Goal: Task Accomplishment & Management: Manage account settings

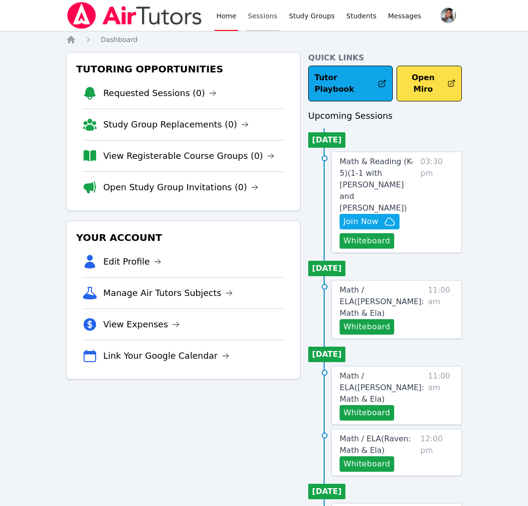
click at [258, 15] on link "Sessions" at bounding box center [262, 15] width 33 height 31
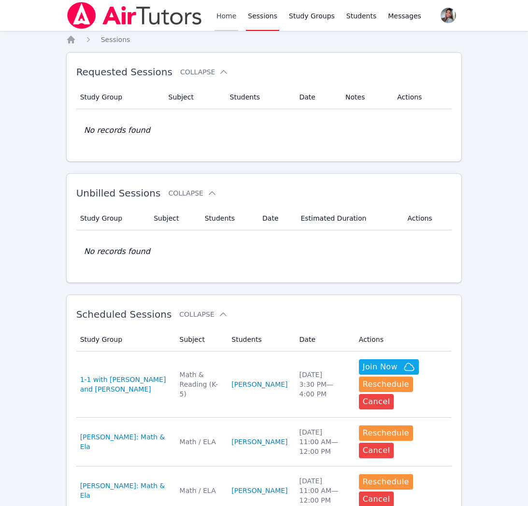
click at [233, 26] on link "Home" at bounding box center [226, 15] width 24 height 31
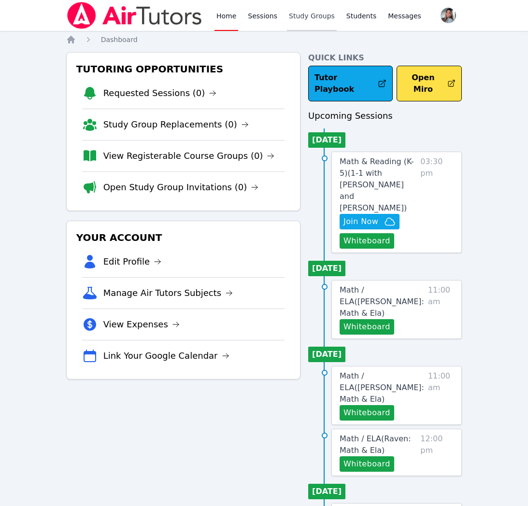
click at [323, 19] on link "Study Groups" at bounding box center [312, 15] width 50 height 31
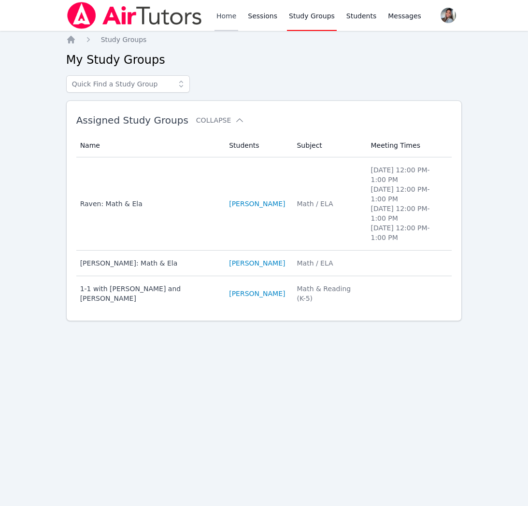
click at [223, 21] on link "Home" at bounding box center [226, 15] width 24 height 31
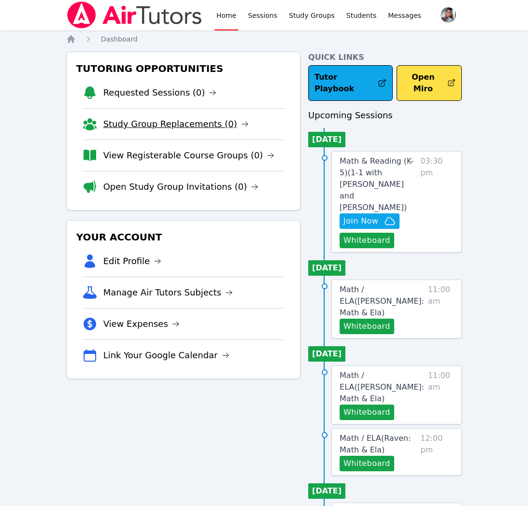
click at [203, 126] on link "Study Group Replacements (0)" at bounding box center [175, 124] width 145 height 14
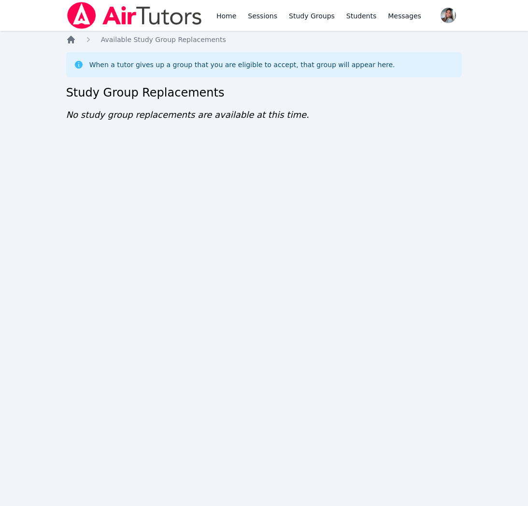
click at [67, 38] on icon "Breadcrumb" at bounding box center [71, 40] width 10 height 10
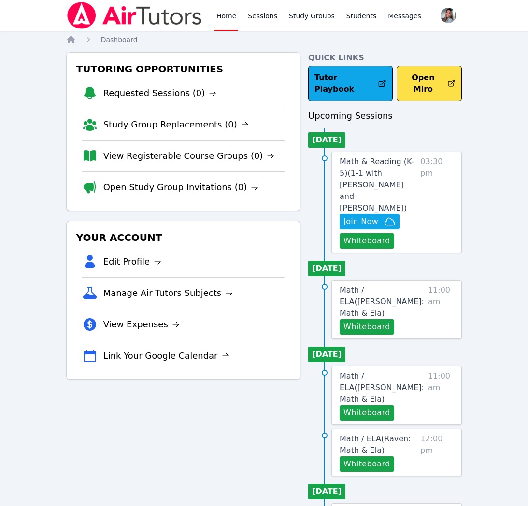
click at [196, 189] on link "Open Study Group Invitations (0)" at bounding box center [180, 188] width 155 height 14
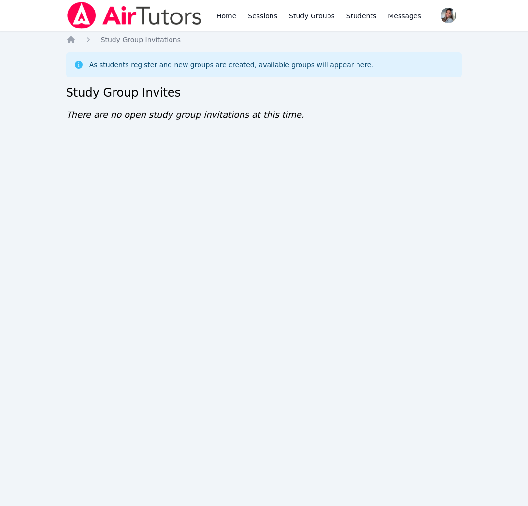
click at [64, 44] on div "Home Sessions Study Groups Students Messages Open user menu Gabriella Aguilar O…" at bounding box center [264, 253] width 528 height 506
click at [68, 39] on icon "Breadcrumb" at bounding box center [71, 40] width 8 height 8
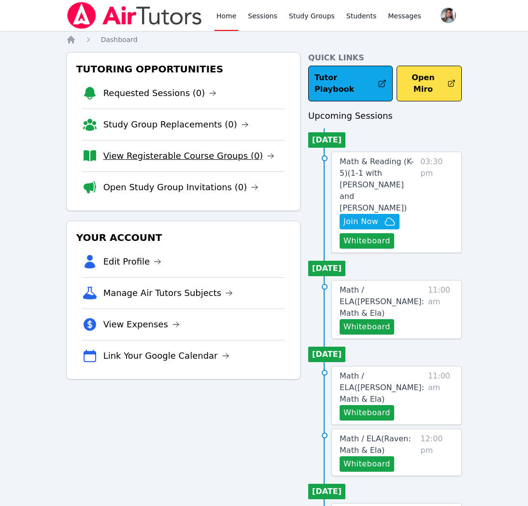
click at [160, 162] on link "View Registerable Course Groups (0)" at bounding box center [188, 156] width 171 height 14
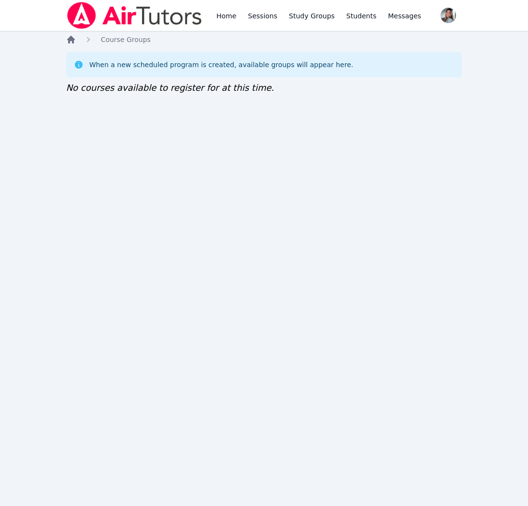
click at [73, 39] on icon "Breadcrumb" at bounding box center [71, 40] width 8 height 8
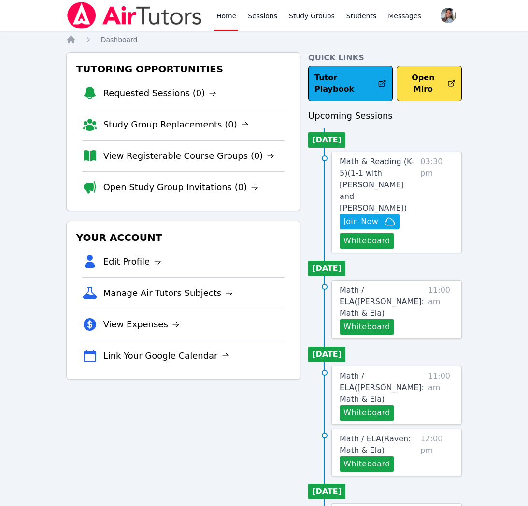
click at [175, 89] on link "Requested Sessions (0)" at bounding box center [159, 93] width 113 height 14
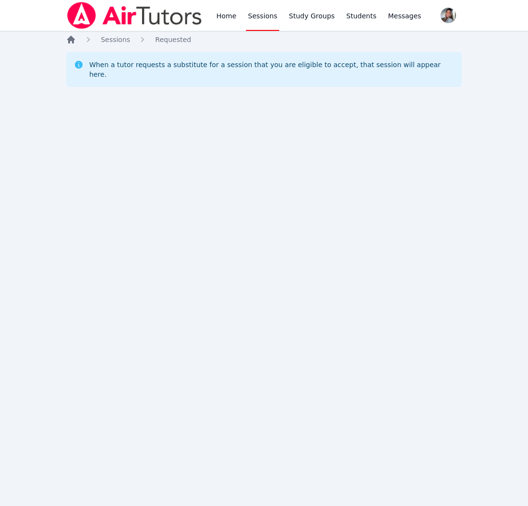
click at [70, 42] on icon "Breadcrumb" at bounding box center [71, 40] width 8 height 8
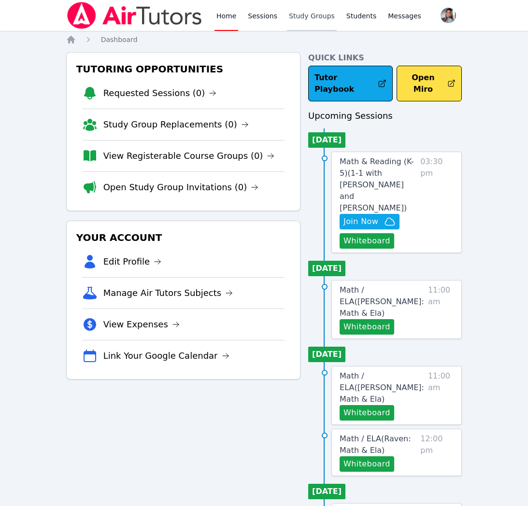
click at [325, 17] on link "Study Groups" at bounding box center [312, 15] width 50 height 31
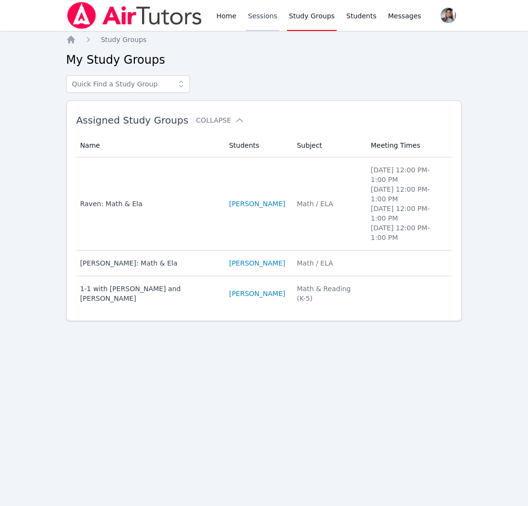
click at [252, 13] on link "Sessions" at bounding box center [262, 15] width 33 height 31
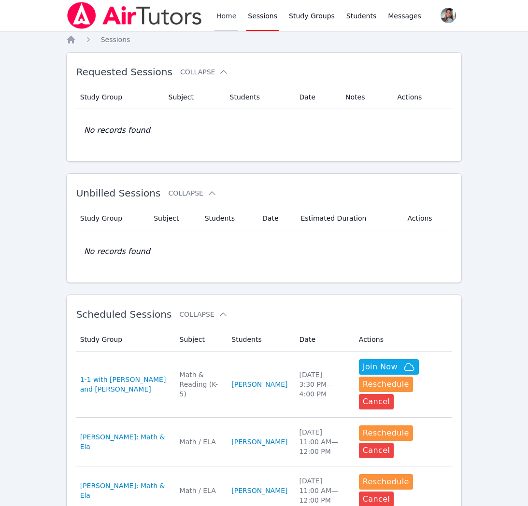
click at [230, 14] on link "Home" at bounding box center [226, 15] width 24 height 31
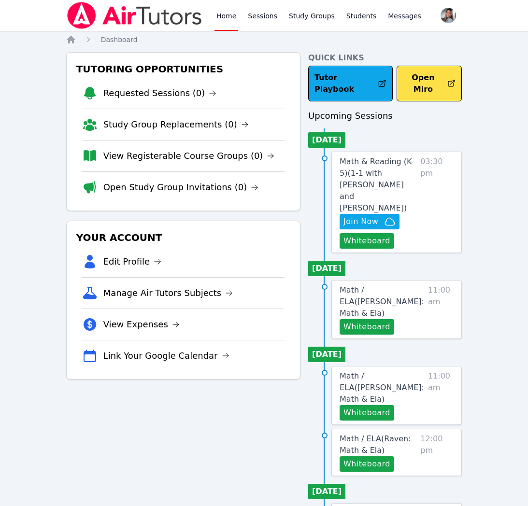
click at [485, 160] on div "Home Sessions Study Groups Students Messages Open user menu Gabriella Aguilar O…" at bounding box center [264, 455] width 528 height 910
click at [303, 12] on link "Study Groups" at bounding box center [312, 15] width 50 height 31
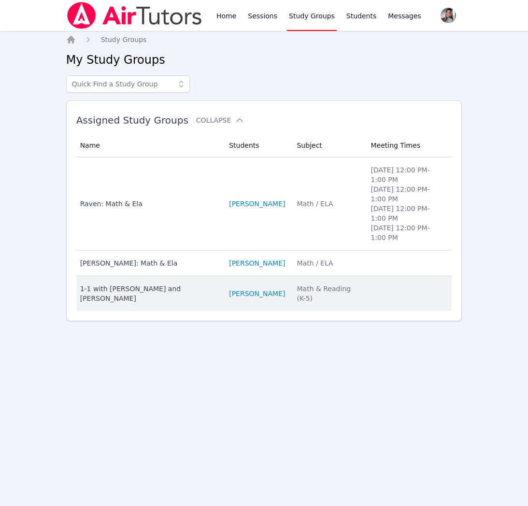
click at [298, 311] on td "Subject Math & Reading (K-5)" at bounding box center [328, 293] width 74 height 35
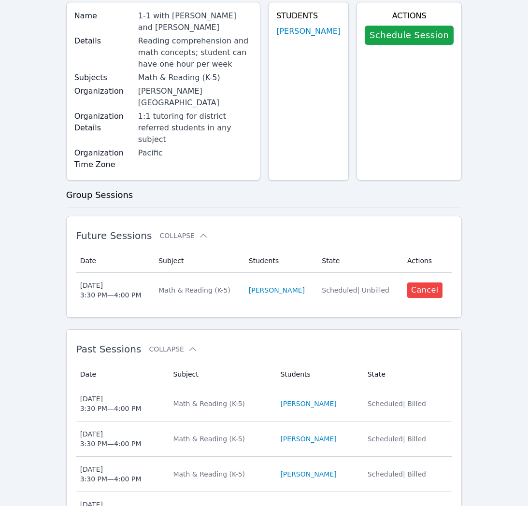
scroll to position [140, 0]
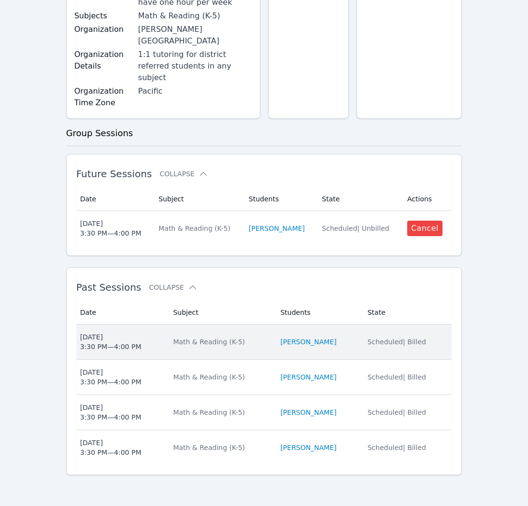
click at [242, 354] on td "Subject Math & Reading (K-5)" at bounding box center [220, 341] width 107 height 35
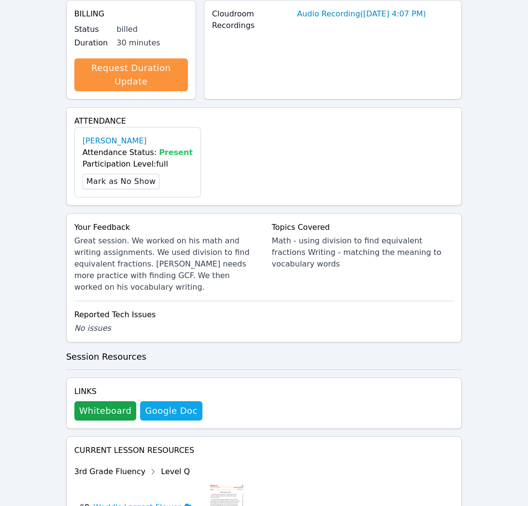
scroll to position [302, 0]
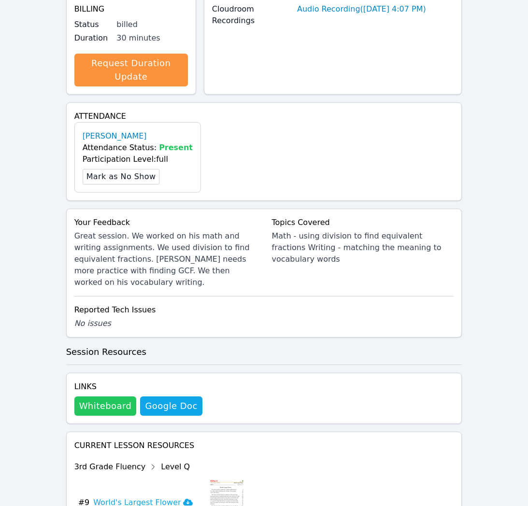
click at [106, 400] on button "Whiteboard" at bounding box center [105, 405] width 62 height 19
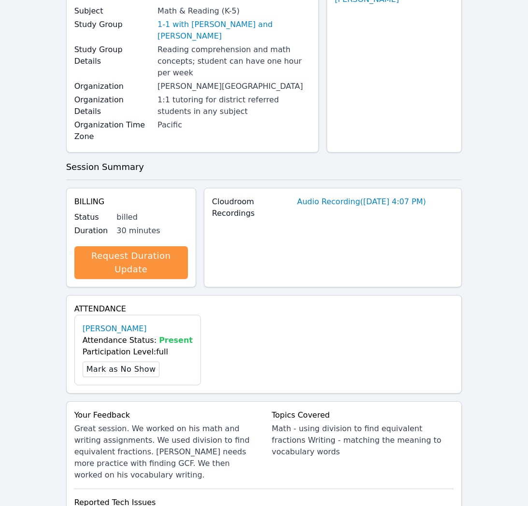
scroll to position [0, 0]
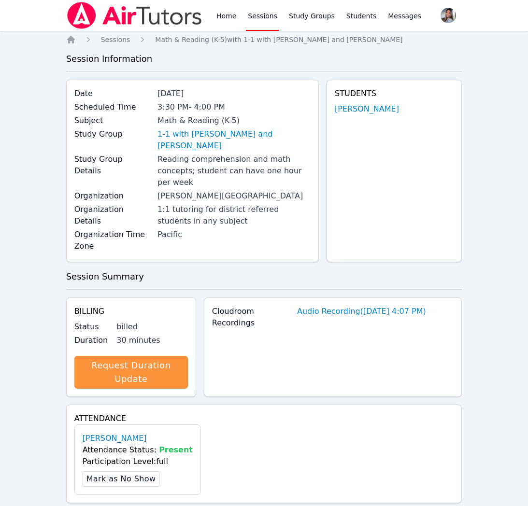
click at [246, 21] on link "Sessions" at bounding box center [262, 15] width 33 height 31
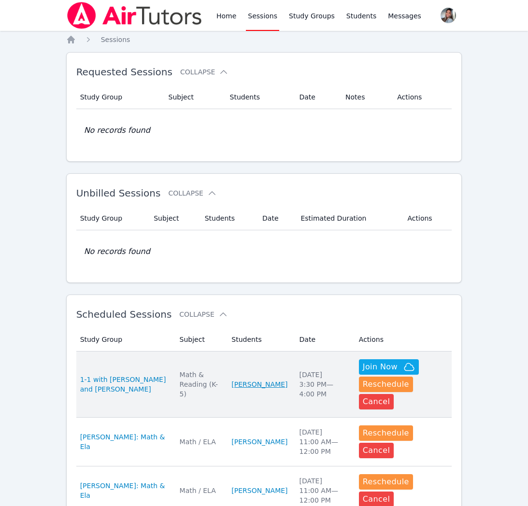
click at [280, 379] on link "[PERSON_NAME]" at bounding box center [259, 384] width 56 height 10
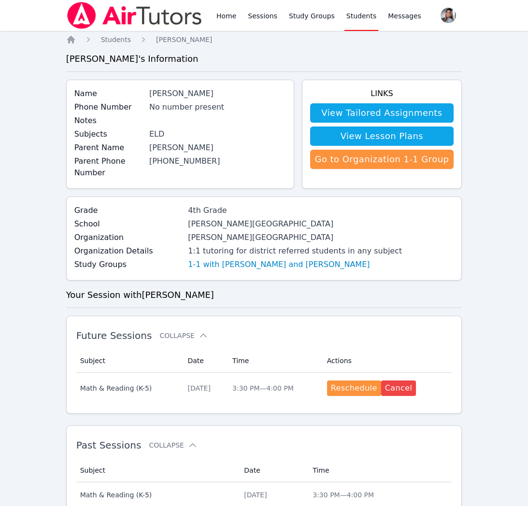
click at [214, 11] on link "Home" at bounding box center [226, 15] width 24 height 31
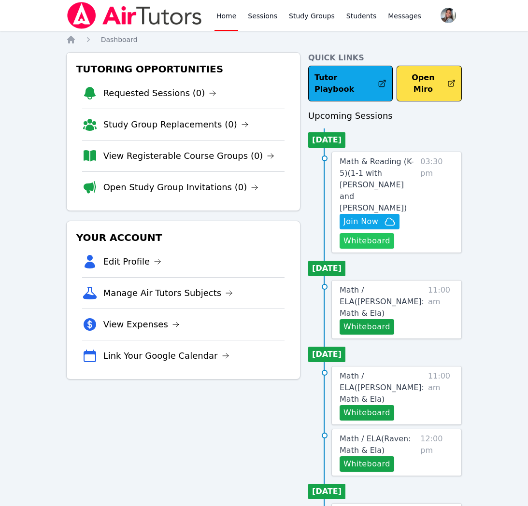
click at [356, 233] on button "Whiteboard" at bounding box center [366, 240] width 55 height 15
click at [305, 19] on link "Study Groups" at bounding box center [312, 15] width 50 height 31
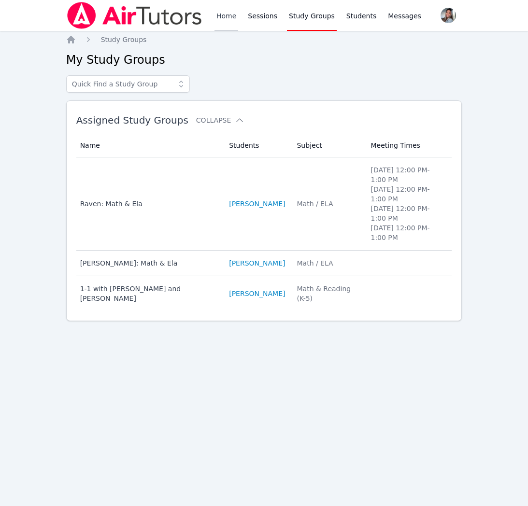
click at [223, 17] on link "Home" at bounding box center [226, 15] width 24 height 31
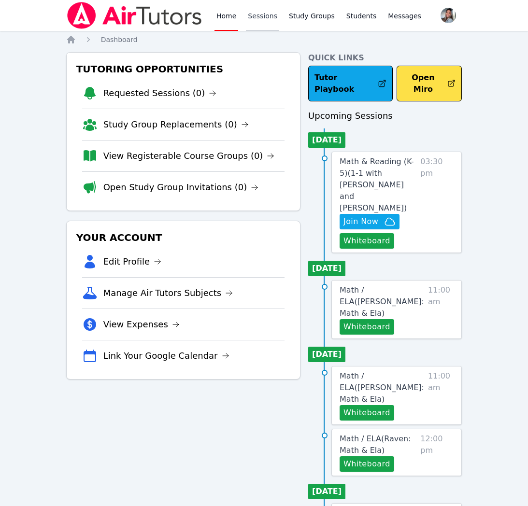
click at [252, 26] on link "Sessions" at bounding box center [262, 15] width 33 height 31
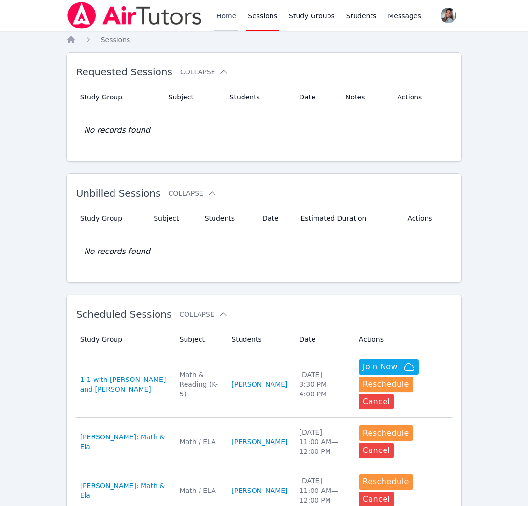
click at [221, 19] on link "Home" at bounding box center [226, 15] width 24 height 31
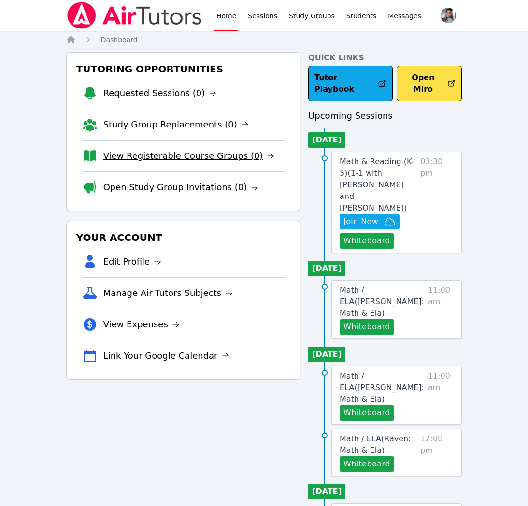
click at [220, 159] on link "View Registerable Course Groups (0)" at bounding box center [188, 156] width 171 height 14
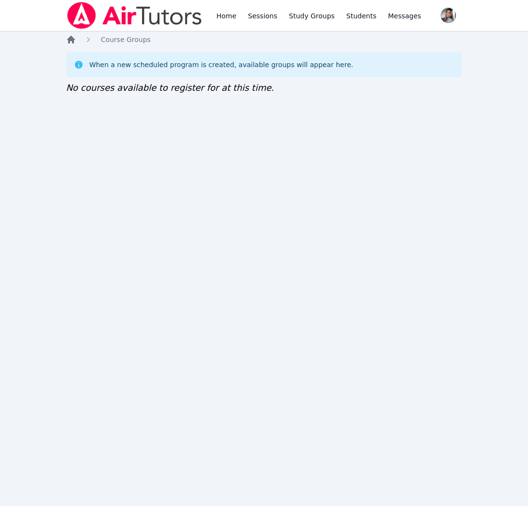
click at [67, 39] on icon "Breadcrumb" at bounding box center [71, 40] width 8 height 8
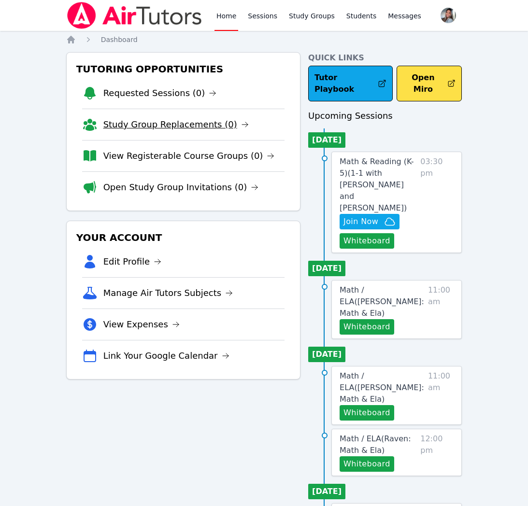
click at [154, 125] on link "Study Group Replacements (0)" at bounding box center [175, 125] width 145 height 14
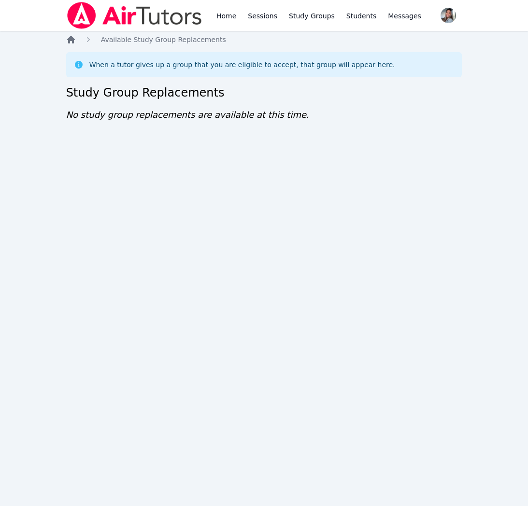
click at [69, 38] on icon "Breadcrumb" at bounding box center [71, 40] width 8 height 8
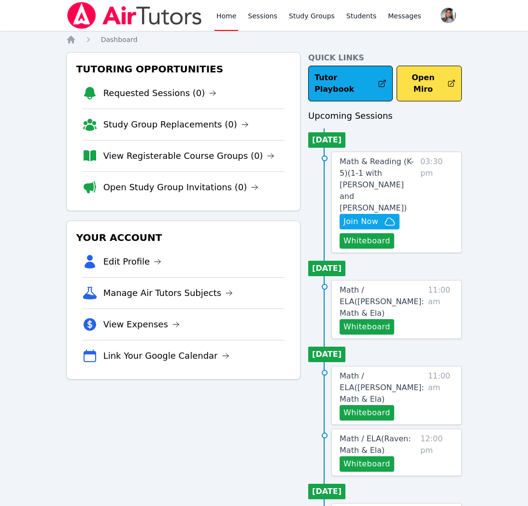
drag, startPoint x: 179, startPoint y: 183, endPoint x: 168, endPoint y: 170, distance: 17.4
click at [179, 183] on link "Open Study Group Invitations (0)" at bounding box center [180, 188] width 155 height 14
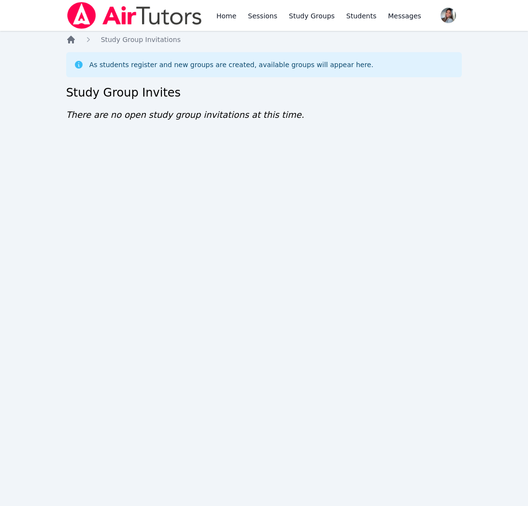
click at [74, 39] on icon "Breadcrumb" at bounding box center [71, 40] width 10 height 10
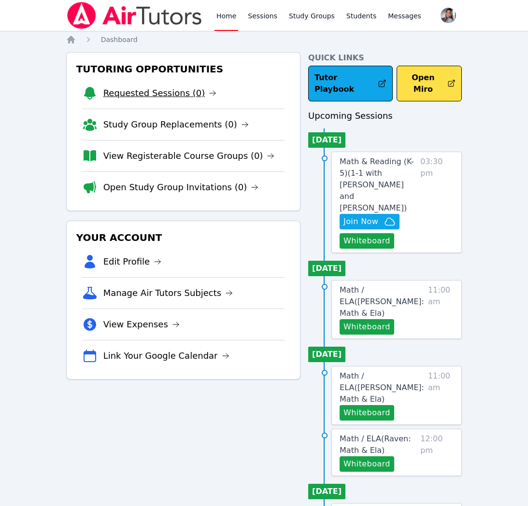
click at [191, 94] on link "Requested Sessions (0)" at bounding box center [159, 93] width 113 height 14
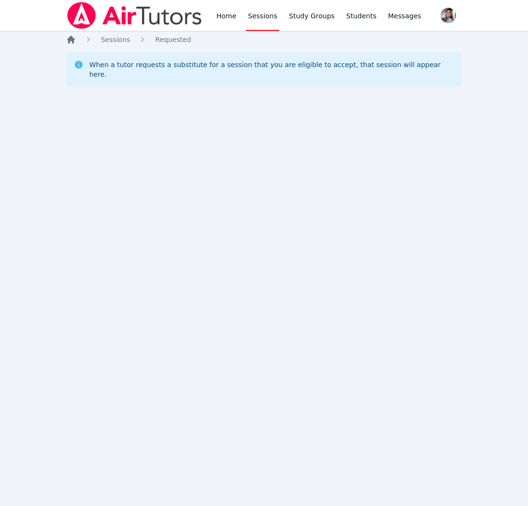
click at [68, 44] on icon "Breadcrumb" at bounding box center [71, 40] width 10 height 10
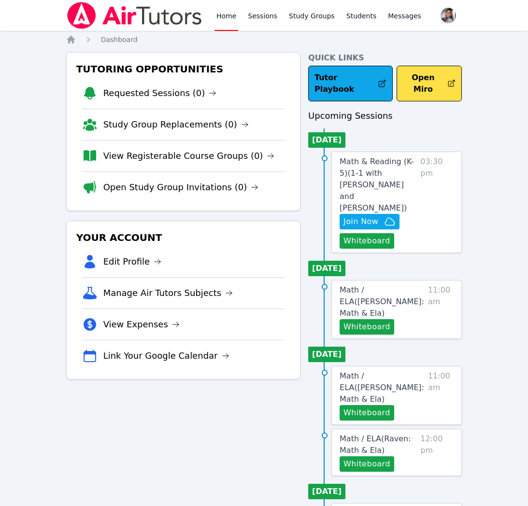
click at [260, 55] on div "Tutoring Opportunities Requested Sessions (0) Study Group Replacements (0) View…" at bounding box center [183, 131] width 234 height 159
click at [472, 240] on div "Home Sessions Study Groups Students Messages Open user menu Gabriella Aguilar O…" at bounding box center [264, 455] width 528 height 910
click at [304, 31] on div "Home Sessions Study Groups Students Messages Open user menu Gabriella Aguilar O…" at bounding box center [264, 455] width 528 height 910
click at [302, 20] on link "Study Groups" at bounding box center [312, 15] width 50 height 31
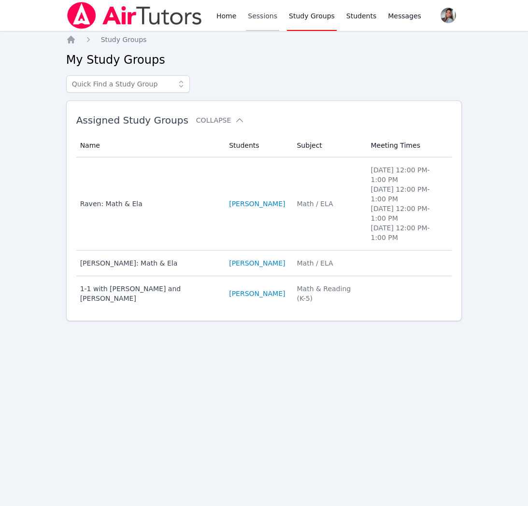
click at [270, 20] on link "Sessions" at bounding box center [262, 15] width 33 height 31
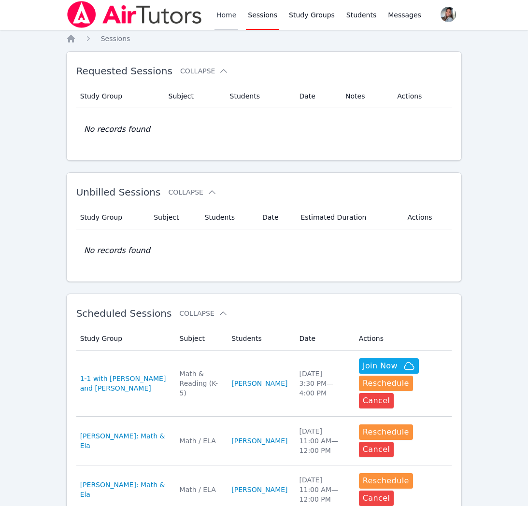
click at [221, 19] on link "Home" at bounding box center [226, 14] width 24 height 31
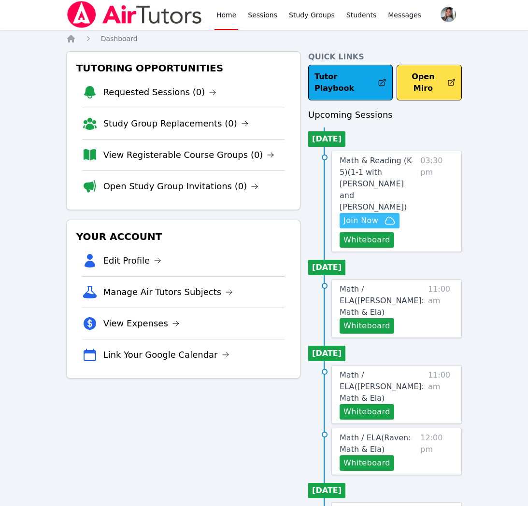
click at [365, 215] on span "Join Now" at bounding box center [360, 221] width 35 height 12
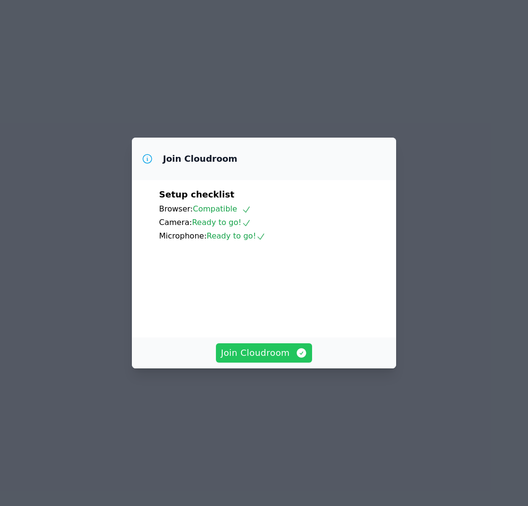
click at [284, 360] on span "Join Cloudroom" at bounding box center [264, 353] width 86 height 14
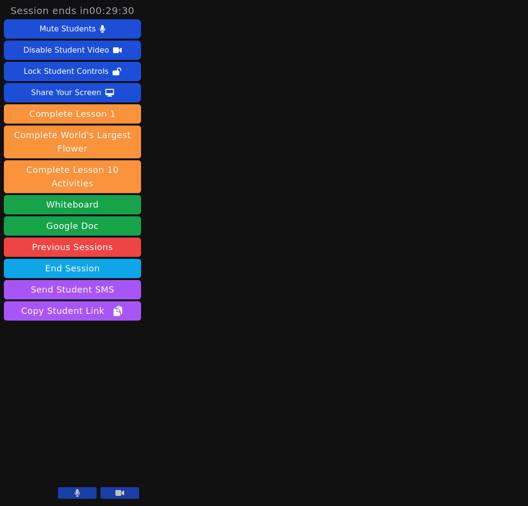
click at [522, 21] on div "Session ends in 00:29:30 Mute Students Disable Student Video Lock Student Contr…" at bounding box center [264, 253] width 528 height 506
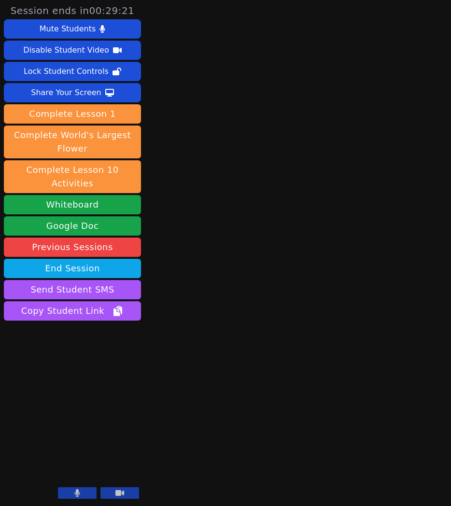
click at [82, 493] on button at bounding box center [77, 493] width 39 height 12
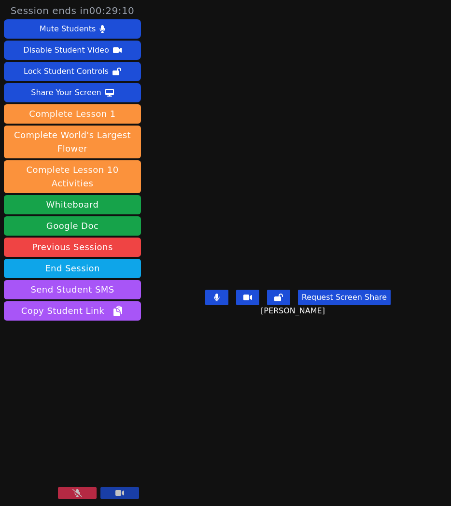
click at [78, 497] on icon at bounding box center [77, 493] width 10 height 8
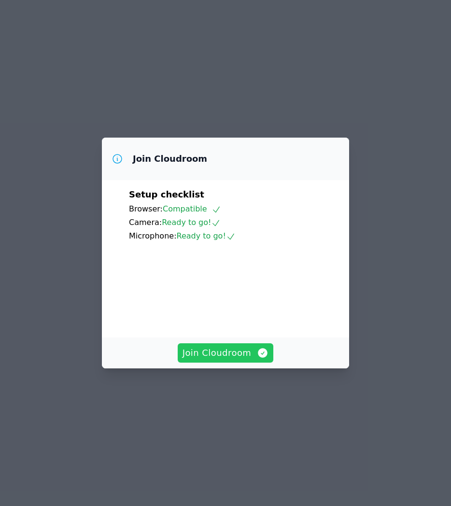
click at [241, 360] on span "Join Cloudroom" at bounding box center [225, 353] width 86 height 14
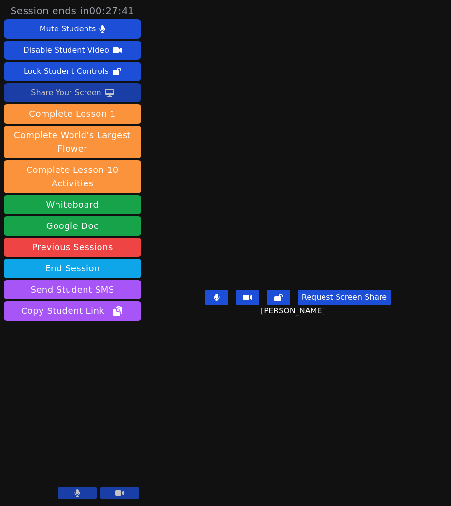
click at [73, 94] on div "Share Your Screen" at bounding box center [66, 92] width 70 height 15
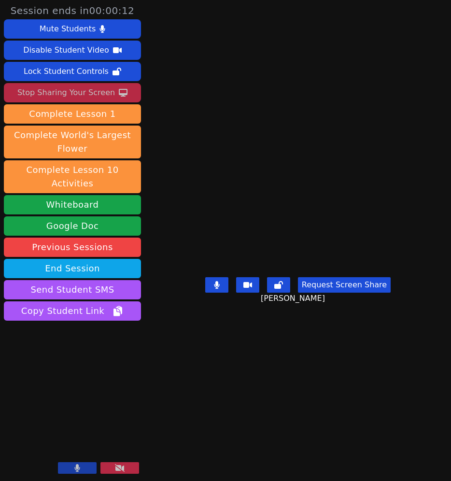
click at [60, 95] on div "Stop Sharing Your Screen" at bounding box center [66, 92] width 98 height 15
click at [60, 106] on div "Mute Students Disable Student Video Lock Student Controls Stop Sharing Your Scr…" at bounding box center [72, 170] width 137 height 303
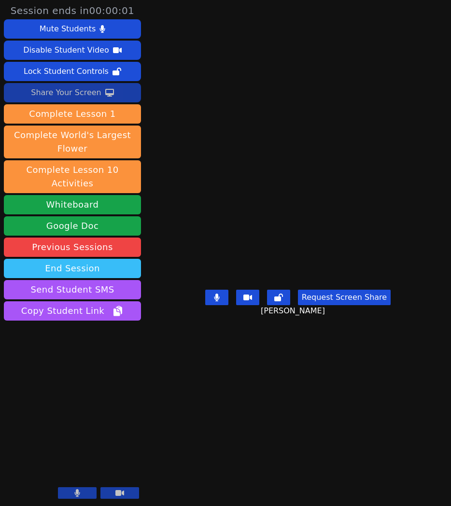
click at [37, 262] on button "End Session" at bounding box center [72, 268] width 137 height 19
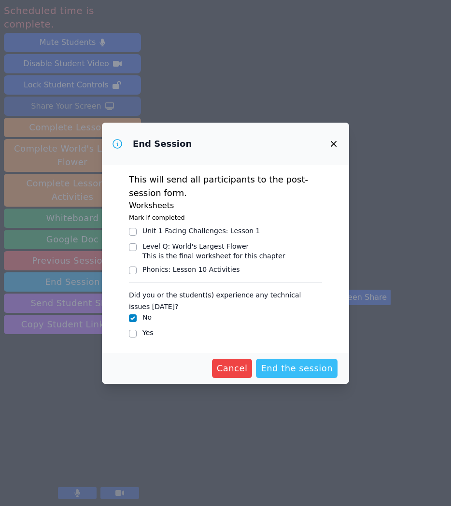
click at [274, 375] on button "End the session" at bounding box center [297, 368] width 82 height 19
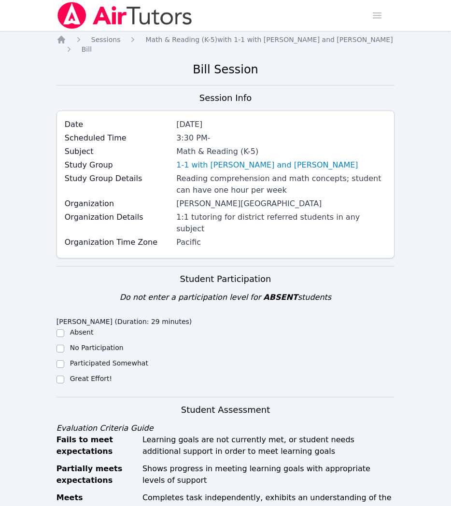
click at [67, 374] on div "Great Effort!" at bounding box center [140, 380] width 169 height 12
click at [57, 376] on input "Great Effort!" at bounding box center [60, 380] width 8 height 8
checkbox input "true"
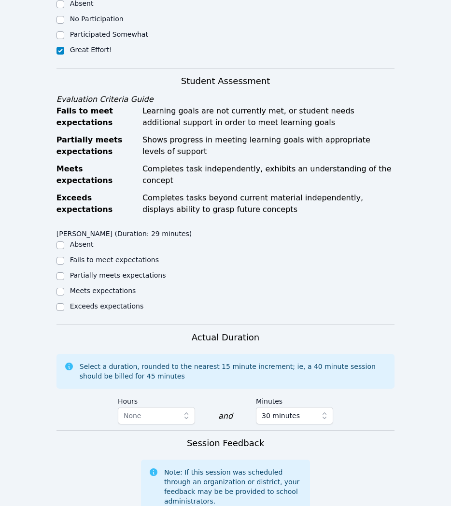
click at [98, 287] on label "Meets expectations" at bounding box center [103, 291] width 66 height 8
click at [64, 288] on input "Meets expectations" at bounding box center [60, 292] width 8 height 8
checkbox input "true"
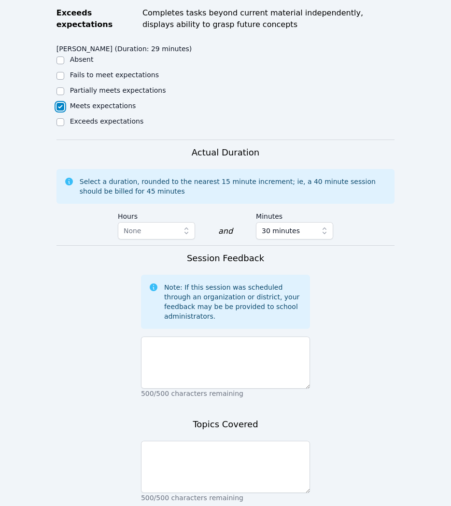
scroll to position [541, 0]
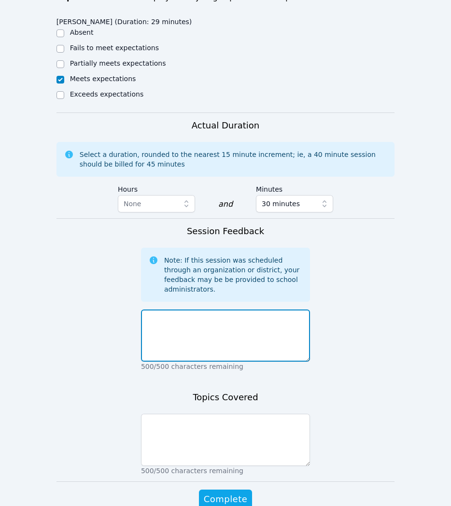
click at [224, 322] on textarea at bounding box center [225, 335] width 169 height 52
click at [279, 310] on textarea "Great session. We completed [PERSON_NAME]" at bounding box center [225, 336] width 169 height 52
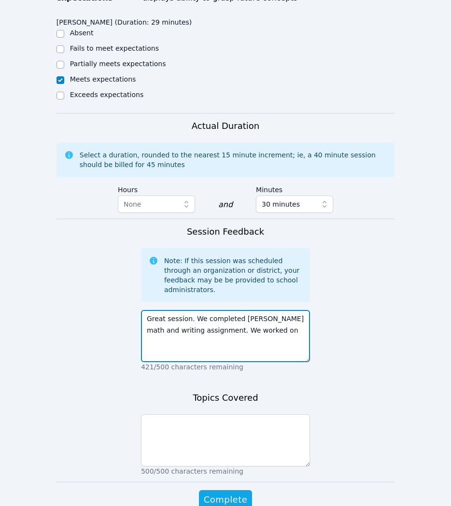
click at [274, 323] on textarea "Great session. We completed [PERSON_NAME] math and writing assignment. We worke…" at bounding box center [225, 336] width 169 height 52
type textarea "Great session. We completed [PERSON_NAME] math and writing assignment. We worke…"
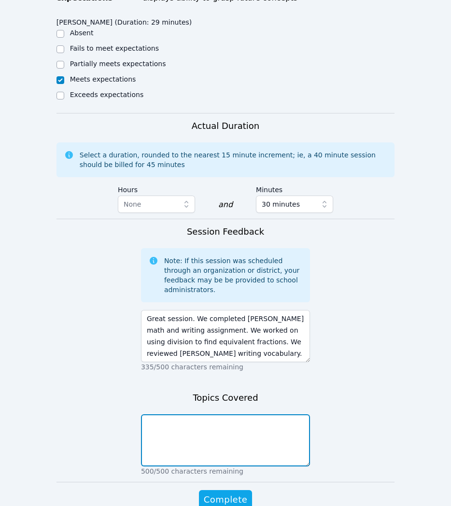
click at [257, 414] on textarea at bounding box center [225, 440] width 169 height 52
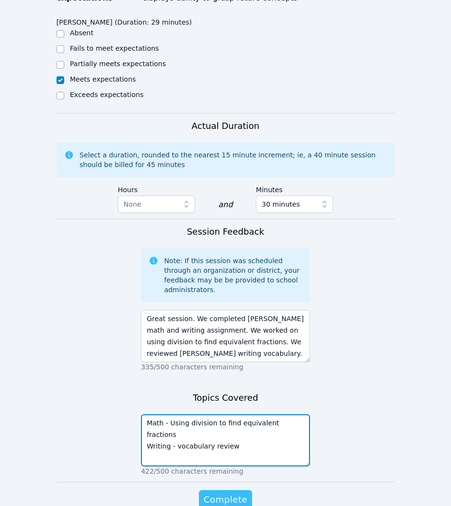
type textarea "Math - Using division to find equivalent fractions Writing - vocabulary review"
click at [205, 493] on span "Complete" at bounding box center [225, 500] width 43 height 14
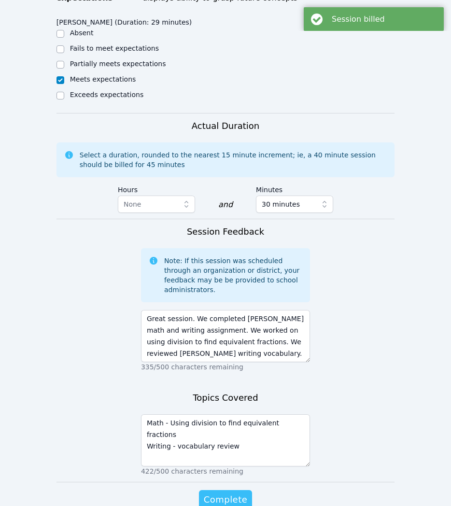
scroll to position [0, 0]
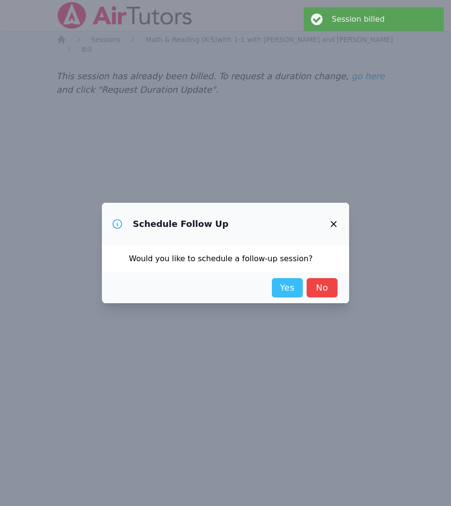
click at [287, 291] on link "Yes" at bounding box center [287, 287] width 31 height 19
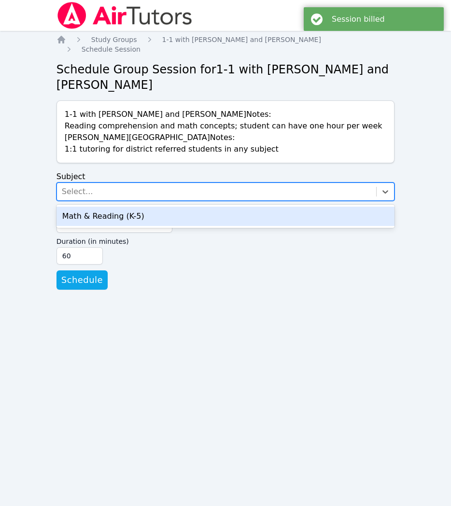
drag, startPoint x: 133, startPoint y: 190, endPoint x: 131, endPoint y: 200, distance: 10.2
click at [133, 190] on div "Select..." at bounding box center [217, 191] width 320 height 17
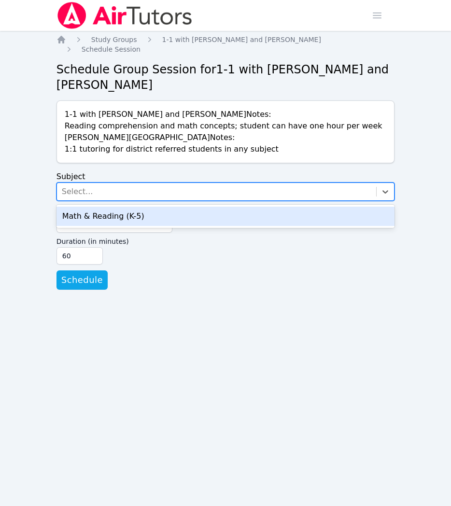
click at [134, 219] on div "Math & Reading (K-5)" at bounding box center [225, 216] width 338 height 19
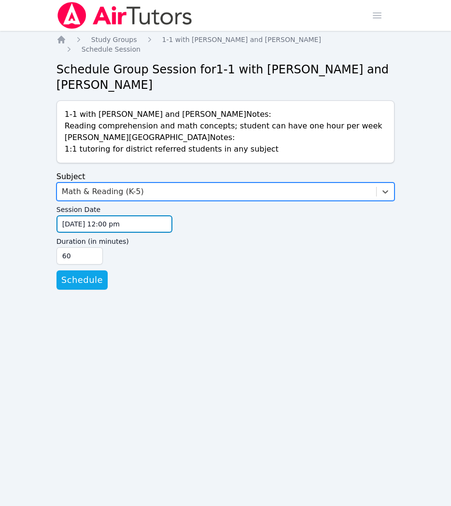
click at [162, 226] on input "[DATE] 12:00 pm" at bounding box center [114, 223] width 116 height 17
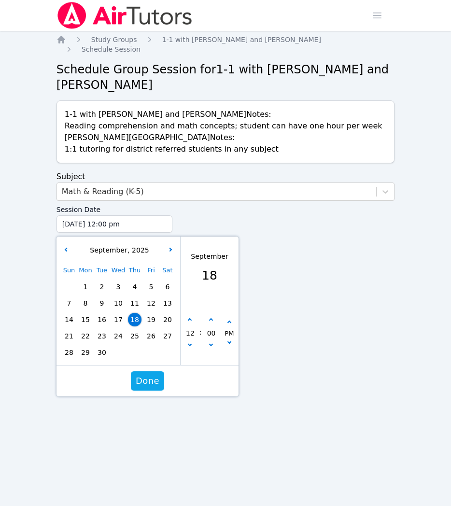
click at [102, 340] on span "23" at bounding box center [102, 336] width 14 height 14
click at [188, 323] on button "button" at bounding box center [190, 320] width 10 height 10
type input "[DATE] 01:00 pm"
type input "01"
click at [188, 323] on button "button" at bounding box center [190, 320] width 10 height 10
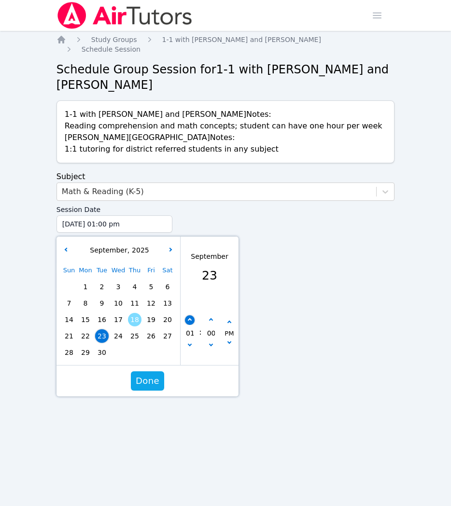
type input "[DATE] 02:00 pm"
type input "02"
click at [188, 323] on button "button" at bounding box center [190, 320] width 10 height 10
type input "[DATE] 03:00 pm"
type input "03"
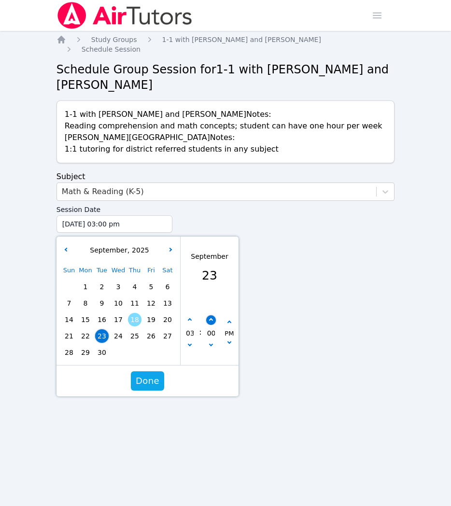
click at [208, 321] on button "button" at bounding box center [211, 320] width 10 height 10
type input "[DATE] 03:05 pm"
type input "05"
click at [208, 321] on button "button" at bounding box center [211, 320] width 10 height 10
type input "[DATE] 03:10 pm"
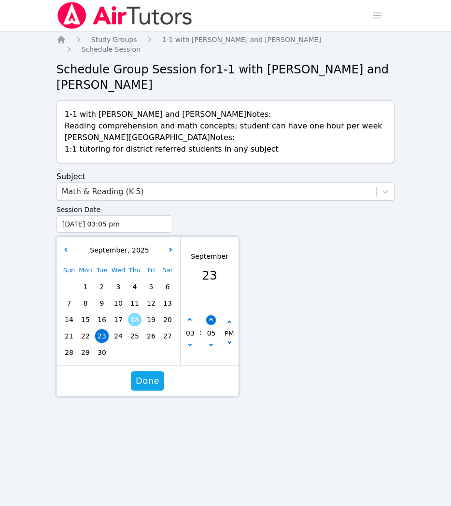
type input "10"
click at [208, 321] on button "button" at bounding box center [211, 320] width 10 height 10
type input "[DATE] 03:15 pm"
type input "15"
click at [208, 321] on button "button" at bounding box center [211, 320] width 10 height 10
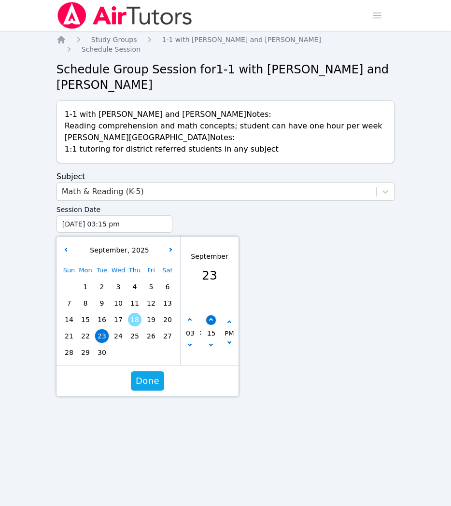
type input "[DATE] 03:20 pm"
type input "20"
click at [208, 321] on button "button" at bounding box center [211, 320] width 10 height 10
type input "[DATE] 03:25 pm"
type input "25"
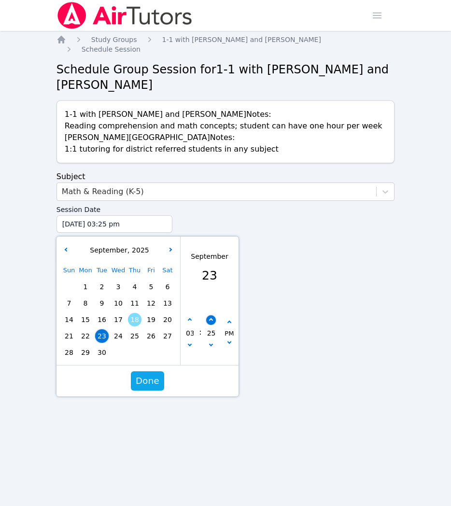
click at [207, 321] on button "button" at bounding box center [211, 320] width 10 height 10
type input "[DATE] 03:30 pm"
type input "30"
drag, startPoint x: 151, startPoint y: 379, endPoint x: 152, endPoint y: 368, distance: 11.1
click at [151, 379] on span "Done" at bounding box center [148, 381] width 24 height 14
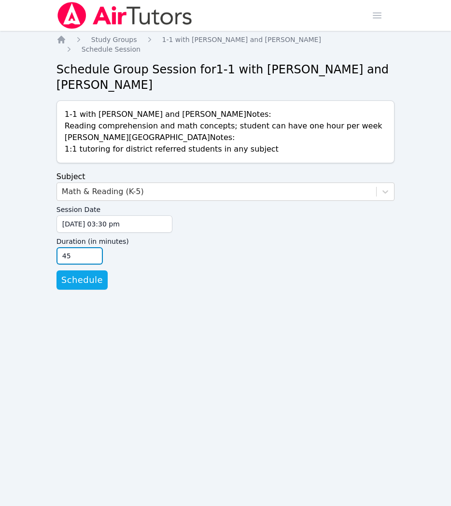
click at [97, 259] on input "45" at bounding box center [79, 255] width 46 height 17
type input "30"
click at [97, 259] on input "30" at bounding box center [79, 255] width 46 height 17
click at [88, 280] on span "Schedule" at bounding box center [82, 280] width 42 height 14
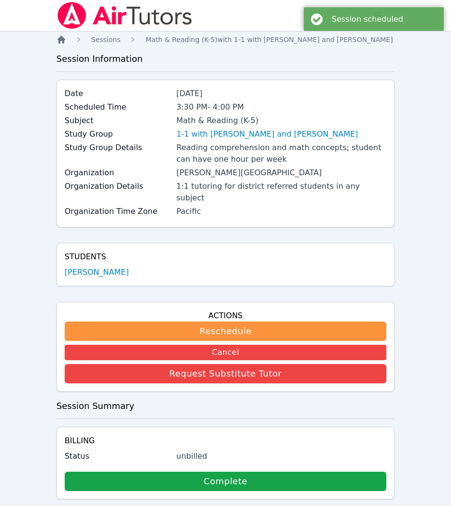
click at [64, 40] on icon "Breadcrumb" at bounding box center [61, 40] width 8 height 8
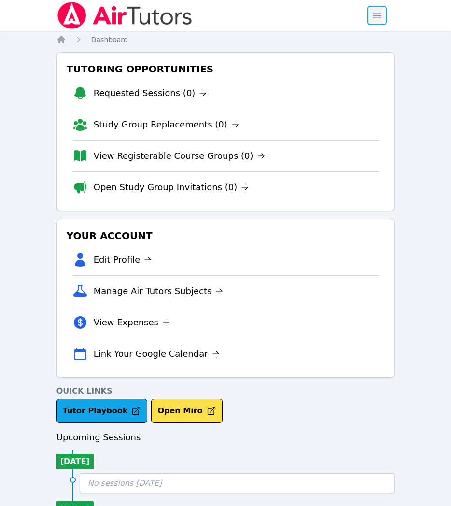
click at [375, 18] on span "button" at bounding box center [376, 15] width 21 height 21
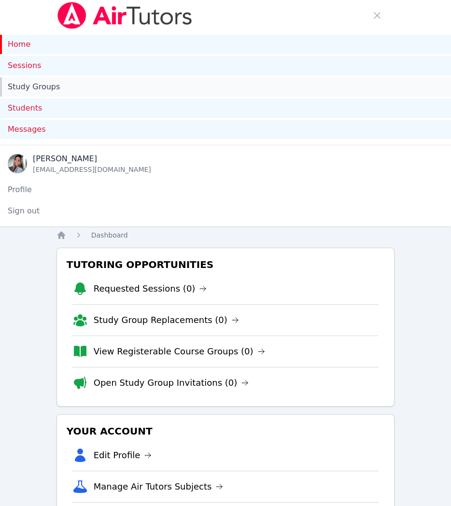
click at [238, 83] on link "Study Groups" at bounding box center [225, 86] width 451 height 19
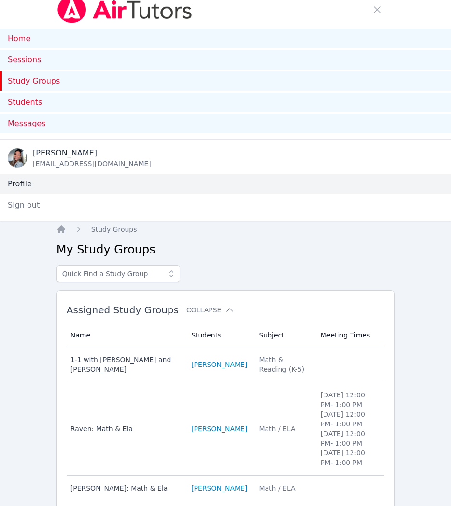
scroll to position [51, 0]
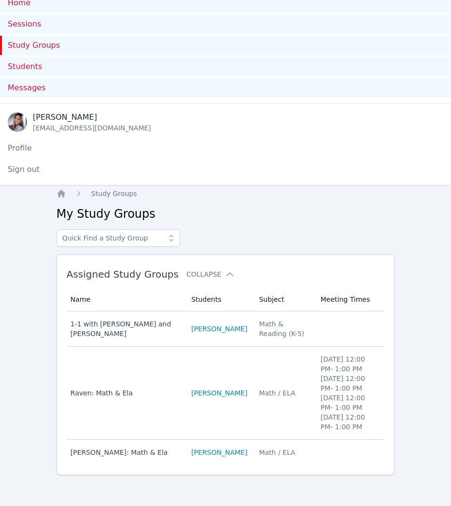
click at [331, 314] on td "Meeting Times" at bounding box center [350, 328] width 70 height 35
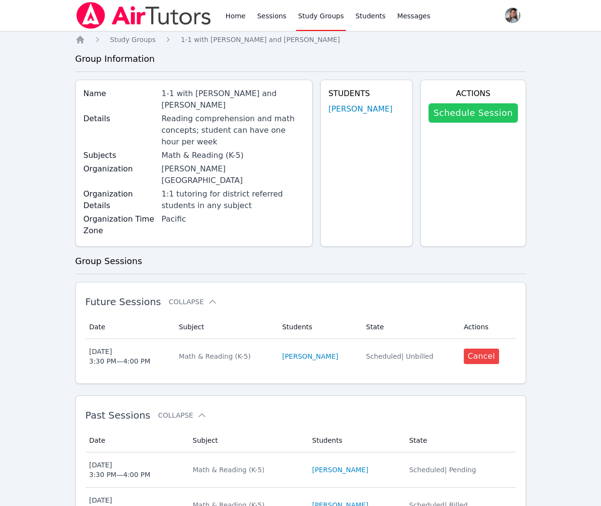
click at [450, 114] on link "Schedule Session" at bounding box center [472, 112] width 89 height 19
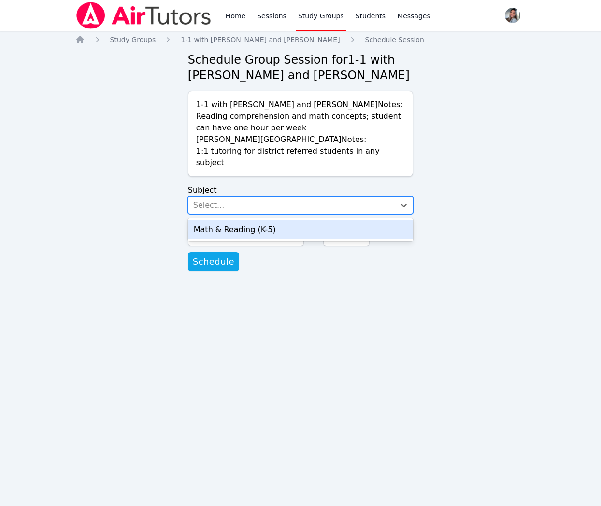
drag, startPoint x: 254, startPoint y: 208, endPoint x: 254, endPoint y: 218, distance: 10.1
click at [254, 208] on div "Select..." at bounding box center [291, 204] width 207 height 17
click at [255, 231] on div "Math & Reading (K-5)" at bounding box center [300, 229] width 225 height 19
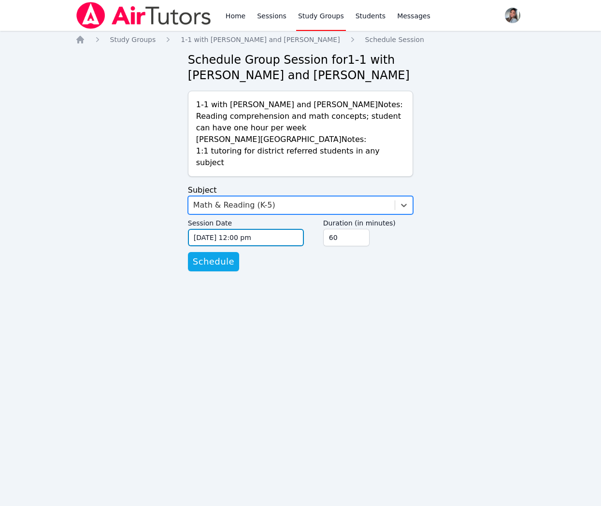
click at [274, 238] on input "[DATE] 12:00 pm" at bounding box center [246, 237] width 116 height 17
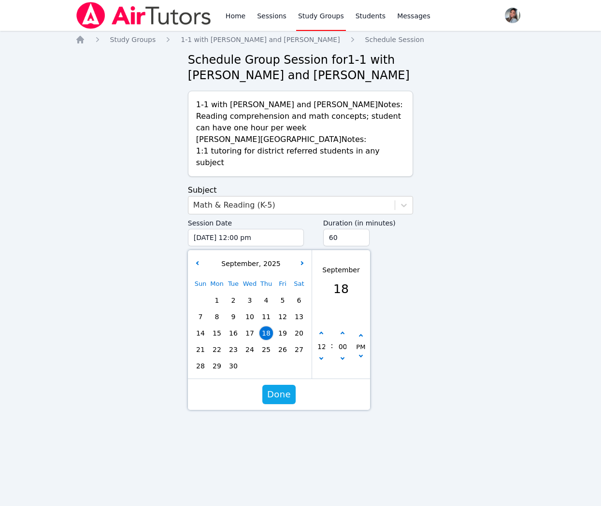
click at [270, 350] on span "25" at bounding box center [266, 350] width 14 height 14
click at [322, 339] on input "12" at bounding box center [321, 346] width 10 height 16
click at [322, 334] on icon "button" at bounding box center [321, 334] width 4 height 4
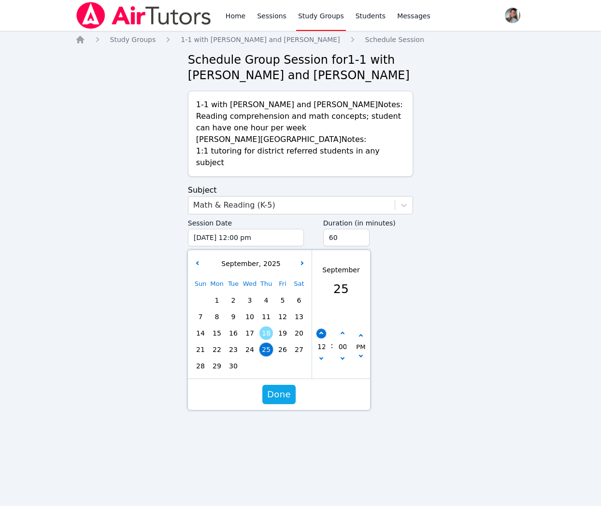
type input "[DATE] 01:00 pm"
type input "01"
click at [322, 334] on icon "button" at bounding box center [321, 334] width 4 height 4
type input "[DATE] 02:00 pm"
type input "02"
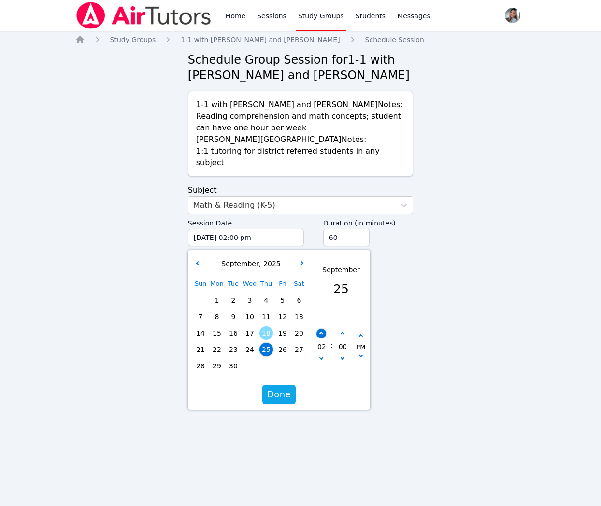
click at [322, 334] on icon "button" at bounding box center [321, 334] width 4 height 4
type input "[DATE] 03:00 pm"
type input "03"
click at [342, 330] on button "button" at bounding box center [342, 334] width 10 height 10
type input "[DATE] 03:05 pm"
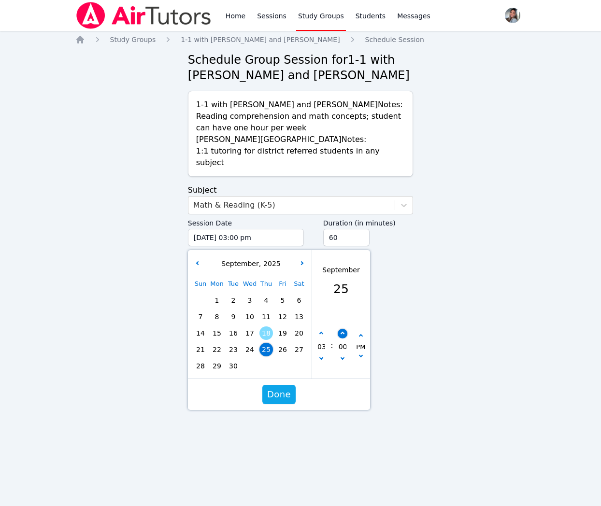
type input "05"
click at [342, 330] on button "button" at bounding box center [342, 334] width 10 height 10
type input "[DATE] 03:10 pm"
type input "10"
click at [342, 330] on button "button" at bounding box center [342, 334] width 10 height 10
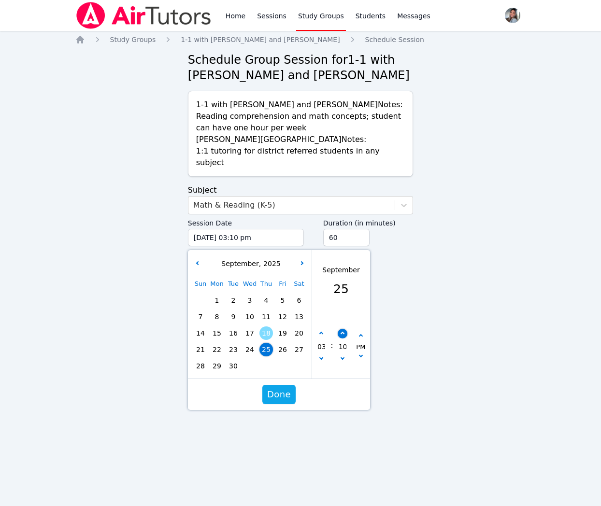
type input "[DATE] 03:15 pm"
type input "15"
click at [342, 330] on button "button" at bounding box center [342, 334] width 10 height 10
type input "[DATE] 03:20 pm"
type input "20"
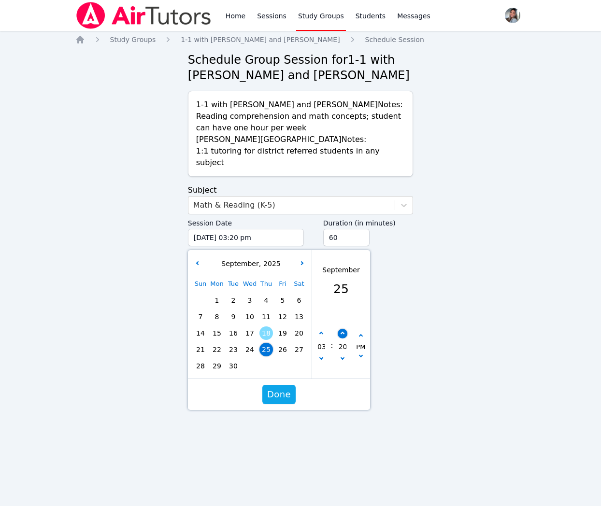
click at [342, 330] on button "button" at bounding box center [342, 334] width 10 height 10
type input "[DATE] 03:25 pm"
type input "25"
click at [342, 330] on button "button" at bounding box center [342, 334] width 10 height 10
type input "[DATE] 03:30 pm"
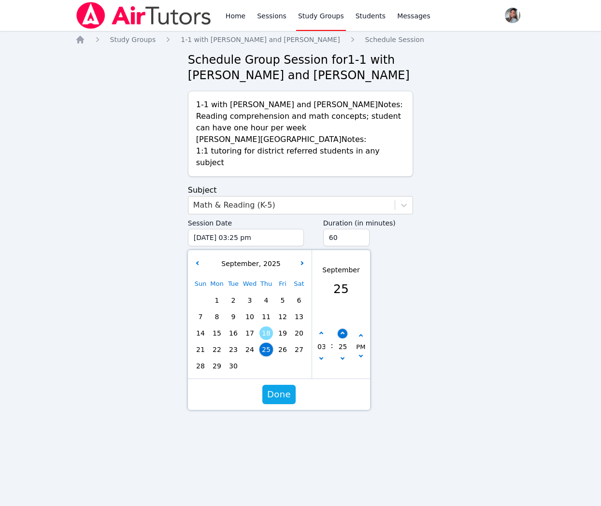
type input "30"
click at [361, 241] on input "45" at bounding box center [346, 237] width 46 height 17
type input "30"
click at [361, 241] on input "30" at bounding box center [346, 237] width 46 height 17
click at [270, 396] on span "Done" at bounding box center [279, 395] width 24 height 14
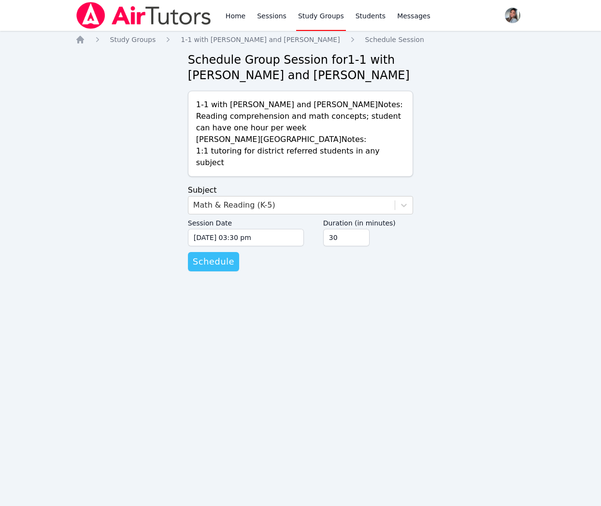
click at [212, 264] on span "Schedule" at bounding box center [214, 262] width 42 height 14
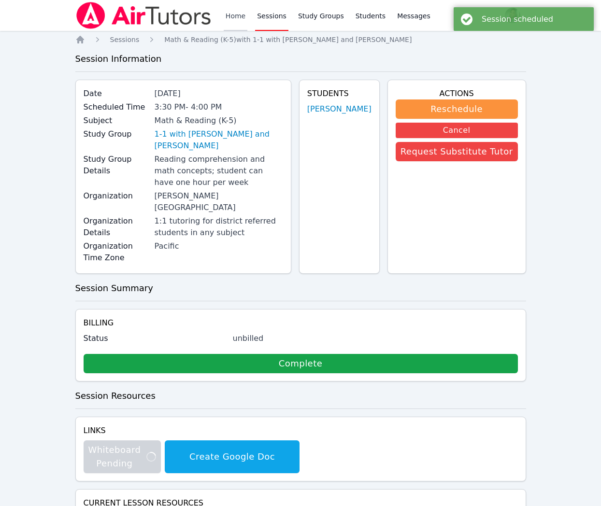
click at [241, 21] on link "Home" at bounding box center [236, 15] width 24 height 31
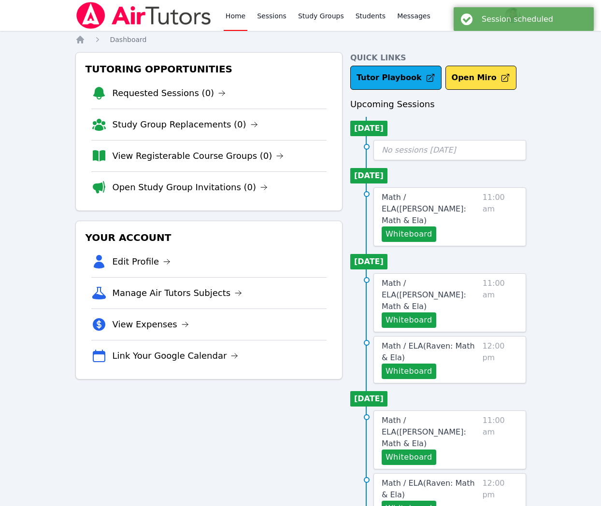
click at [241, 21] on link "Home" at bounding box center [236, 15] width 24 height 31
click at [282, 17] on link "Sessions" at bounding box center [271, 15] width 33 height 31
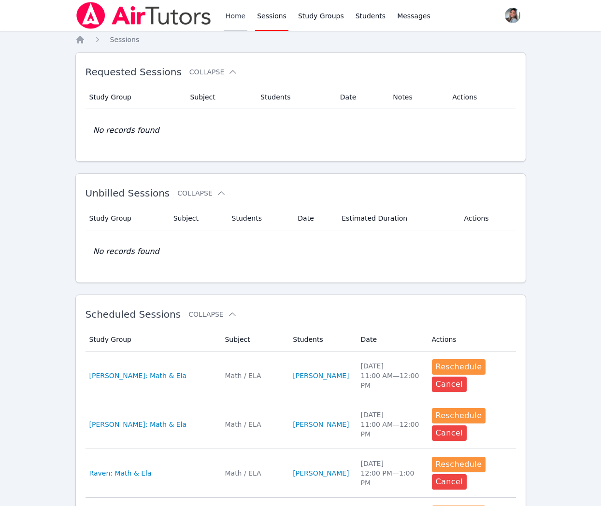
click at [244, 20] on link "Home" at bounding box center [236, 15] width 24 height 31
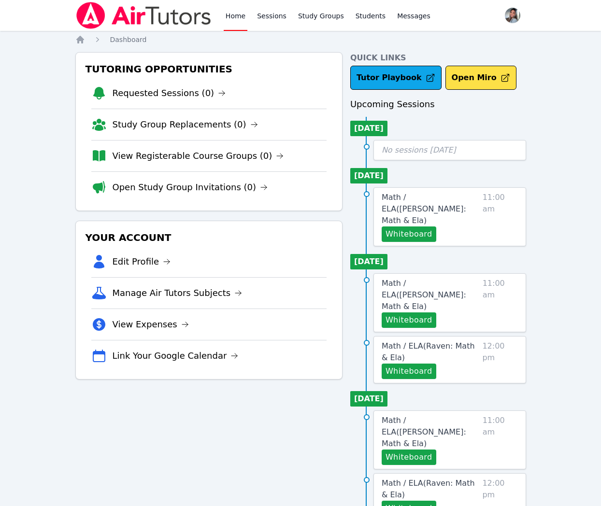
scroll to position [3, 0]
